Goal: Contribute content

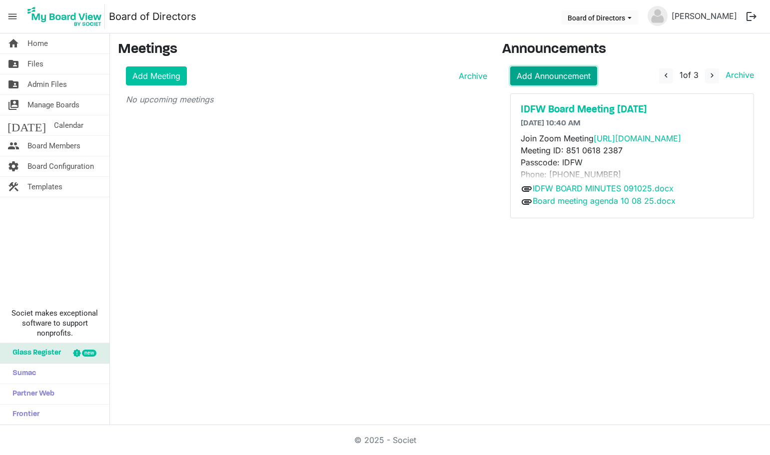
click at [580, 73] on link "Add Announcement" at bounding box center [553, 75] width 87 height 19
click at [714, 74] on span "navigate_next" at bounding box center [711, 75] width 9 height 9
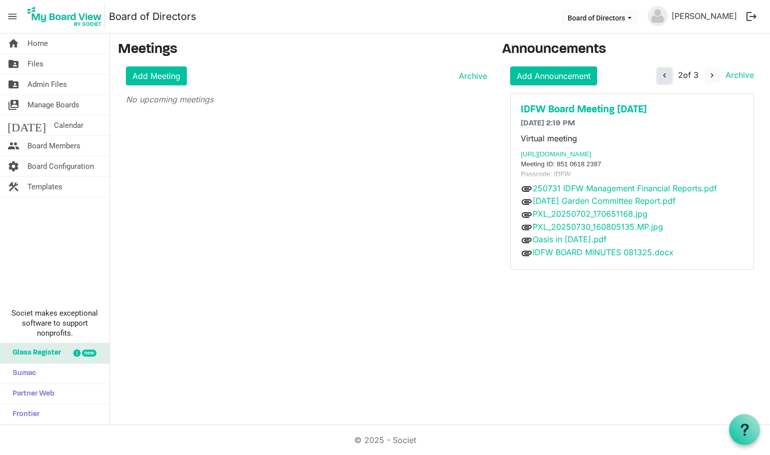
click at [662, 74] on span "navigate_before" at bounding box center [664, 75] width 9 height 9
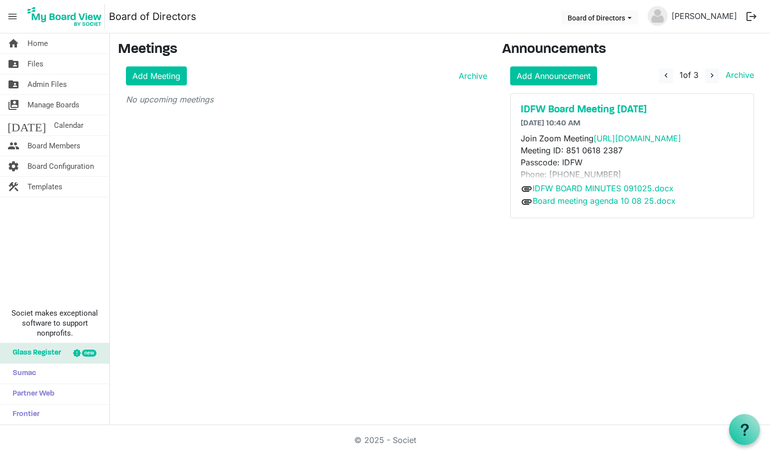
drag, startPoint x: 631, startPoint y: 207, endPoint x: 618, endPoint y: 210, distance: 13.3
click at [618, 210] on div "IDFW Board Meeting 10/6/25 10/6/2025 10:40 AM Join Zoom Meeting https://uidaho.…" at bounding box center [632, 156] width 243 height 124
click at [574, 109] on h5 "IDFW Board Meeting 10/6/25" at bounding box center [632, 110] width 223 height 12
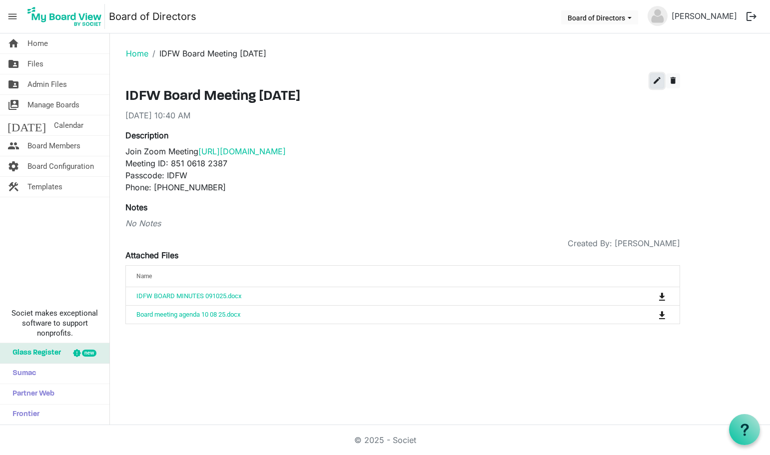
click at [652, 84] on button "edit" at bounding box center [657, 80] width 14 height 15
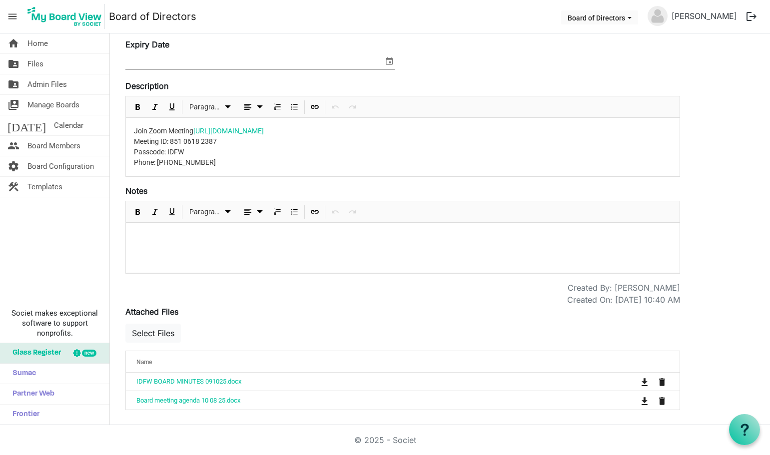
scroll to position [88, 0]
click at [163, 332] on button "Select Files" at bounding box center [152, 332] width 55 height 19
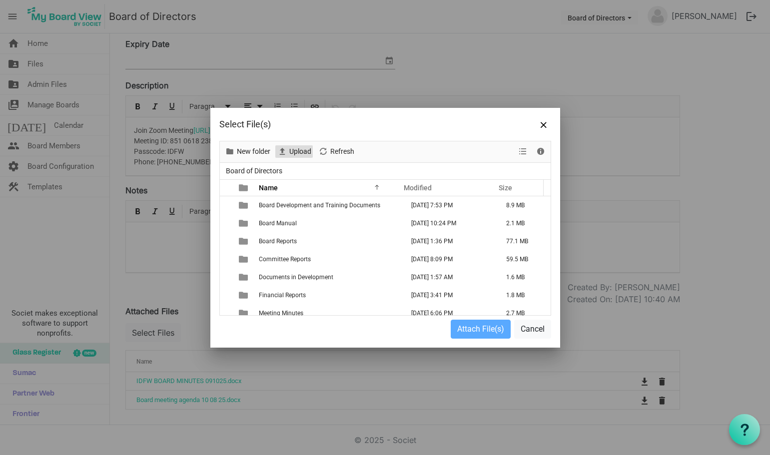
click at [305, 153] on span "Upload" at bounding box center [300, 151] width 24 height 12
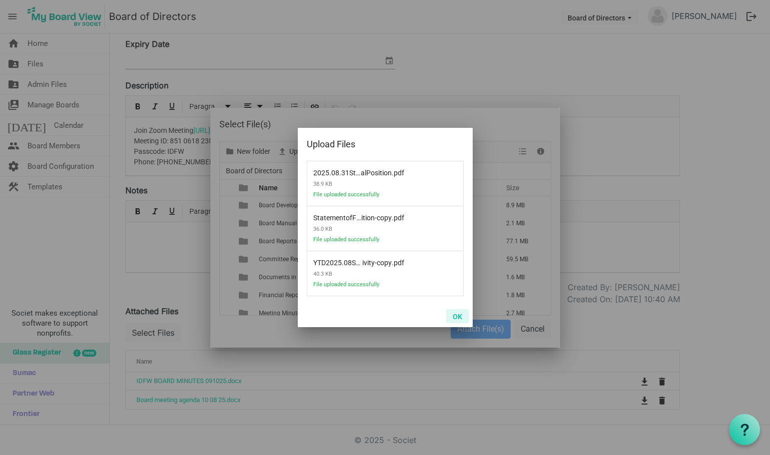
click at [453, 316] on button "OK" at bounding box center [457, 316] width 22 height 14
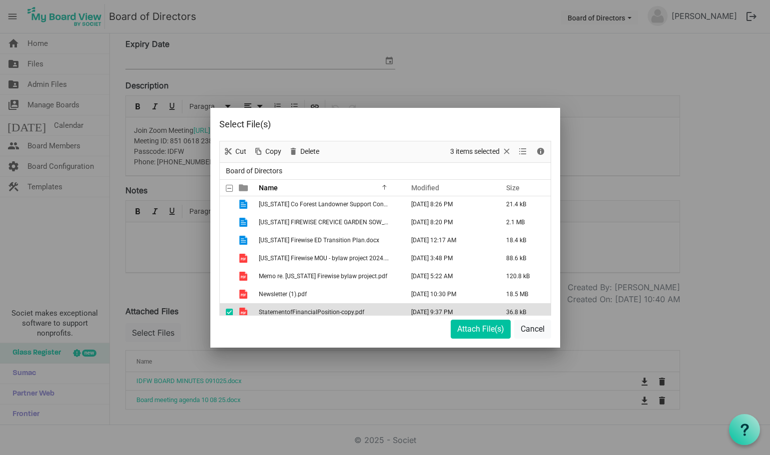
scroll to position [241, 0]
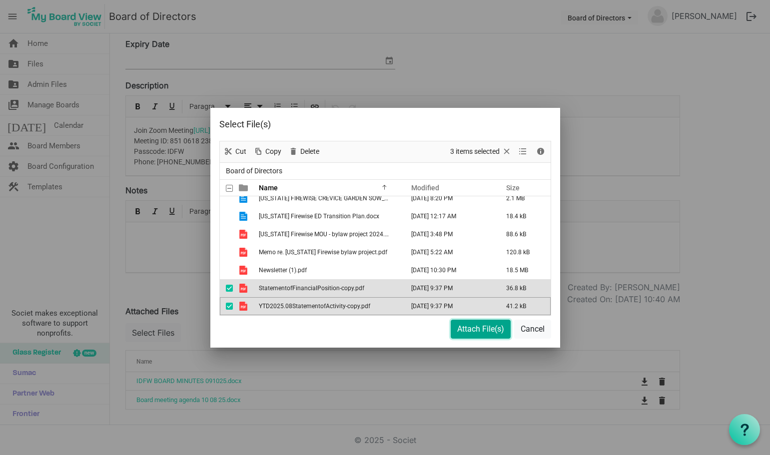
click at [468, 327] on button "Attach File(s)" at bounding box center [481, 329] width 60 height 19
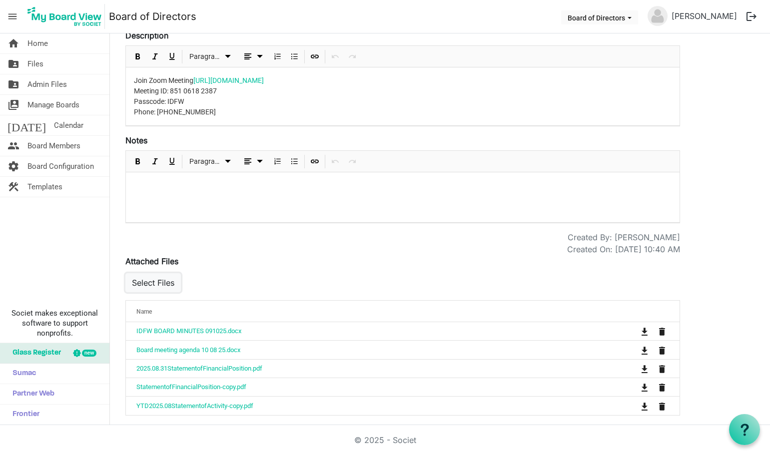
scroll to position [144, 0]
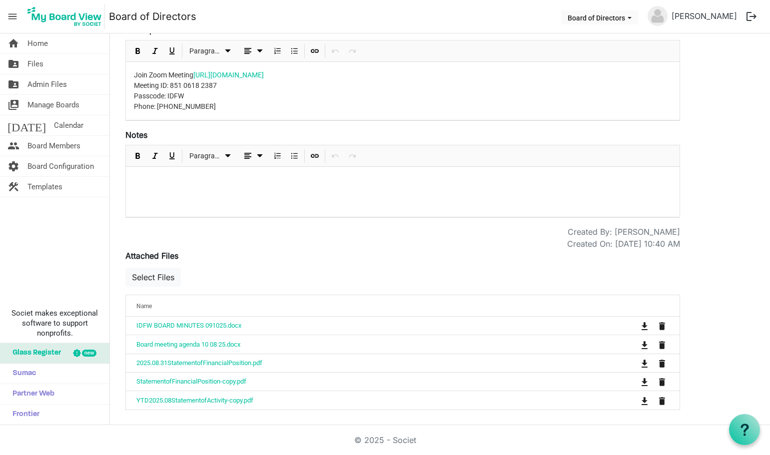
click at [409, 265] on div "Attached Files [{"Id":65713,"Name":"IDFW BOARD MINUTES 091025.docx"},{"Id":6575…" at bounding box center [402, 330] width 555 height 160
click at [40, 41] on span "Home" at bounding box center [37, 43] width 20 height 20
click at [322, 271] on div "Select Files" at bounding box center [402, 280] width 555 height 29
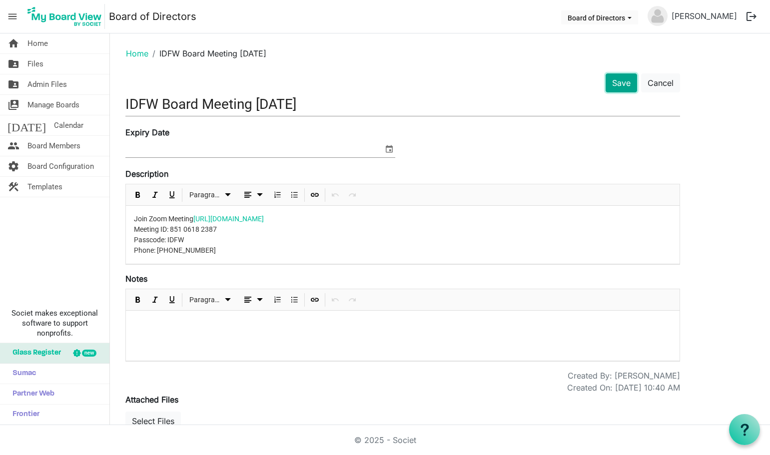
click at [613, 85] on button "Save" at bounding box center [621, 82] width 31 height 19
